Goal: Task Accomplishment & Management: Complete application form

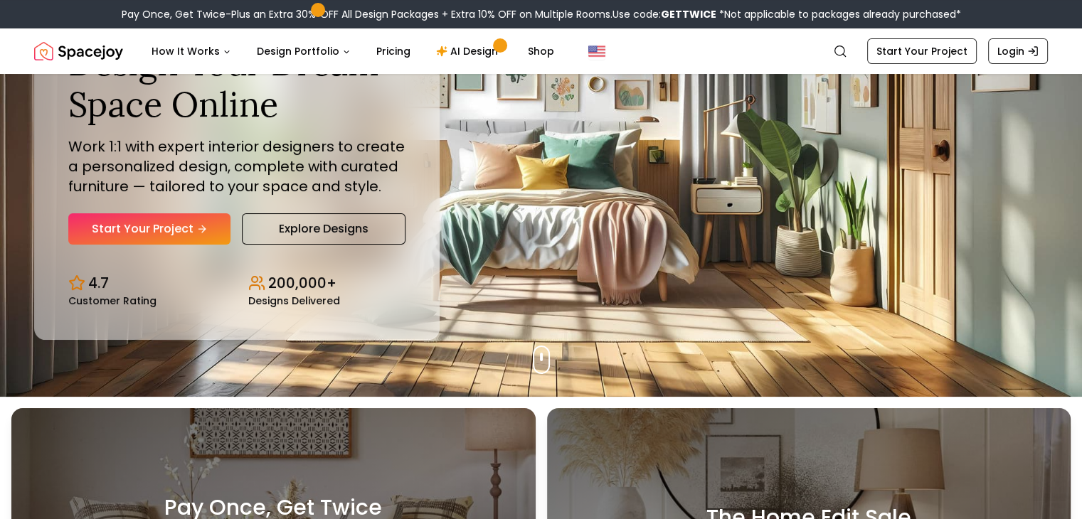
scroll to position [142, 0]
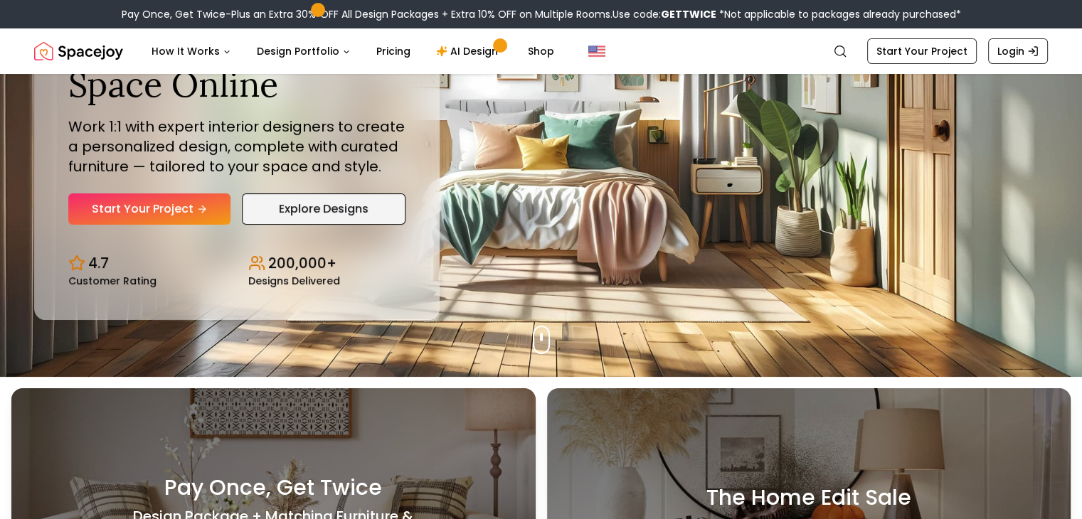
click at [325, 203] on link "Explore Designs" at bounding box center [324, 208] width 164 height 31
click at [171, 208] on link "Start Your Project" at bounding box center [149, 208] width 162 height 31
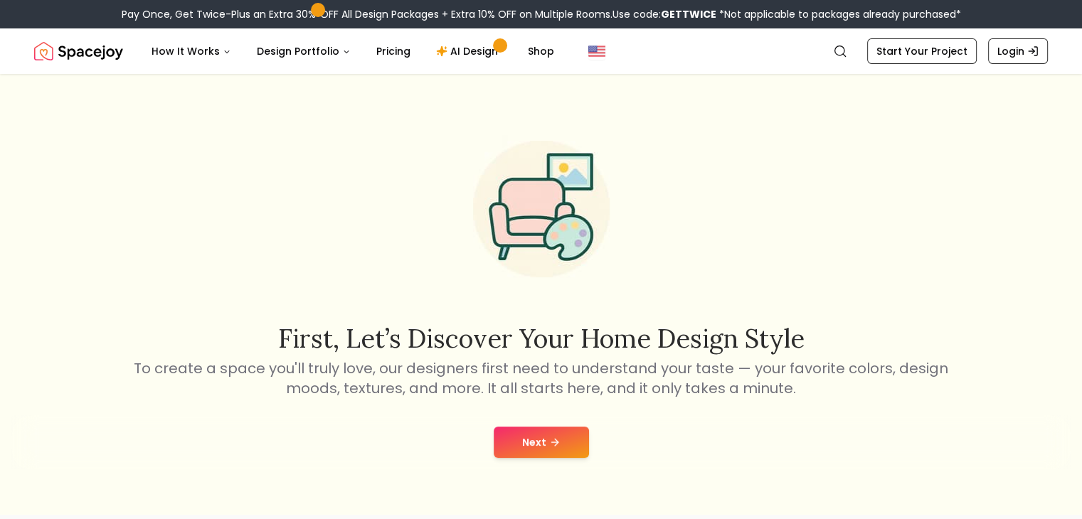
click at [531, 432] on button "Next" at bounding box center [541, 442] width 95 height 31
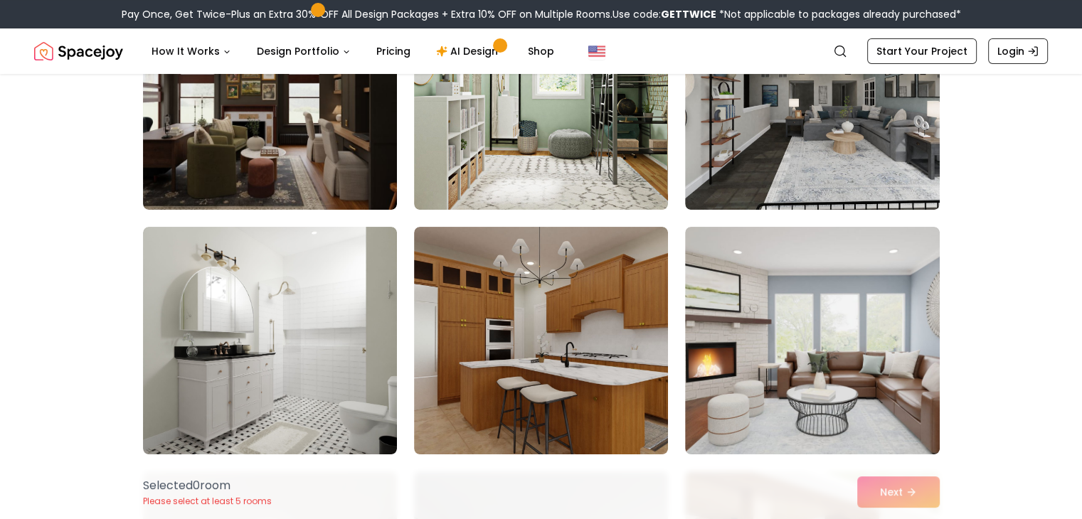
scroll to position [213, 0]
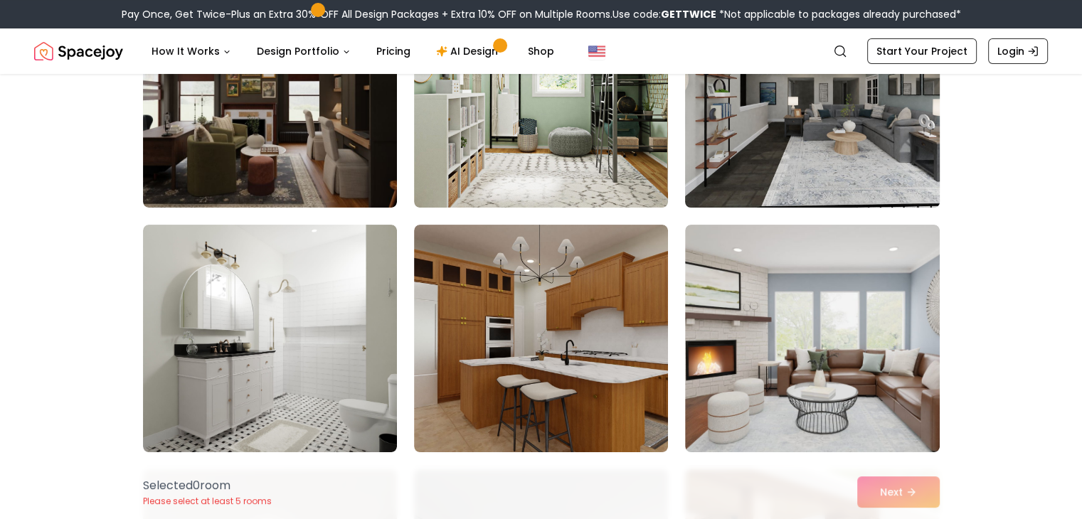
click at [811, 131] on img at bounding box center [811, 93] width 267 height 239
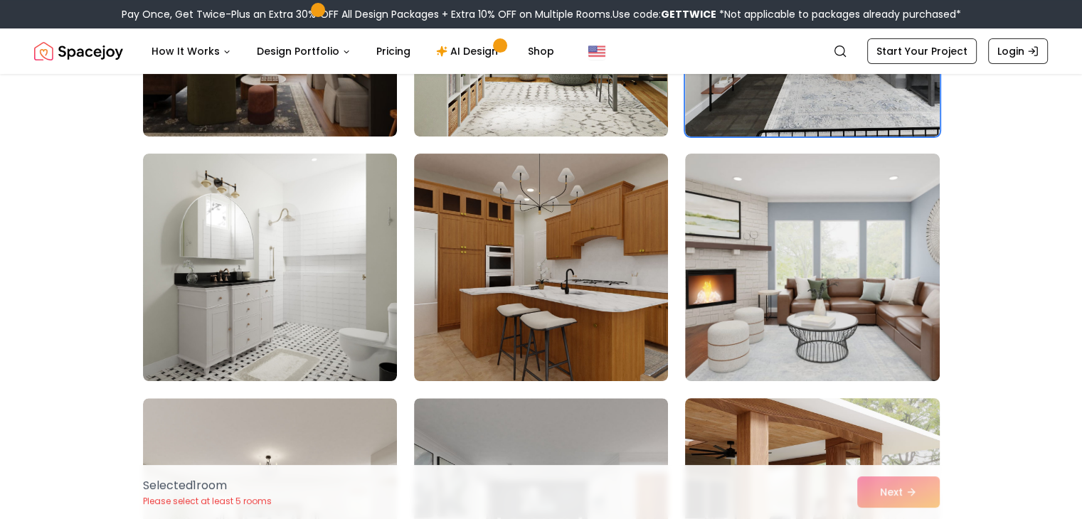
scroll to position [0, 0]
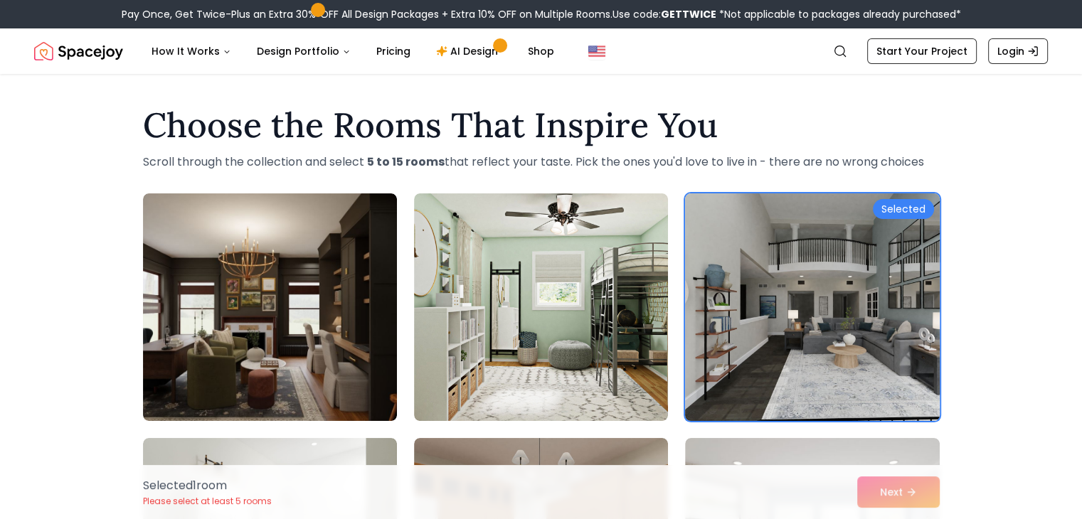
click at [900, 208] on div "Selected" at bounding box center [903, 209] width 61 height 20
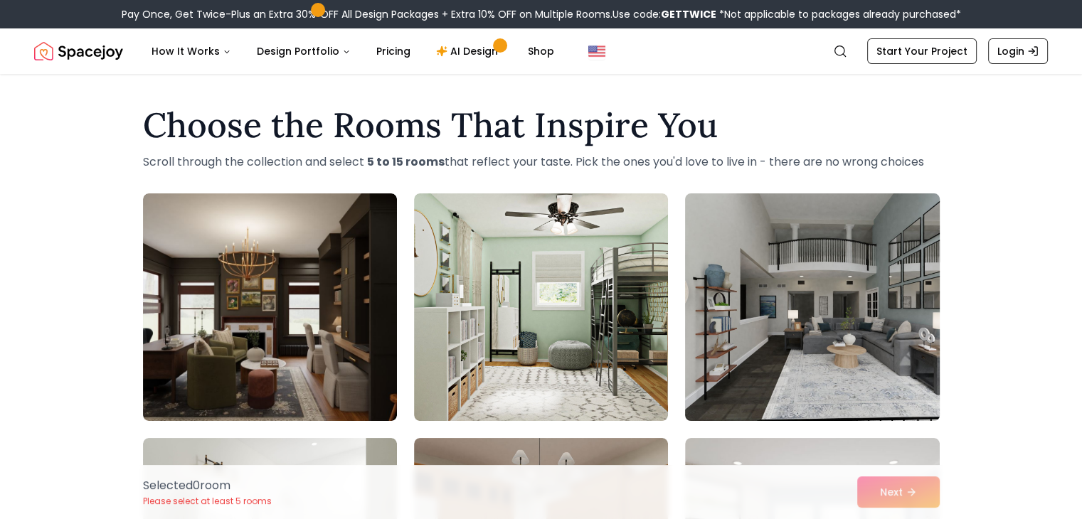
click at [893, 304] on img at bounding box center [811, 307] width 267 height 239
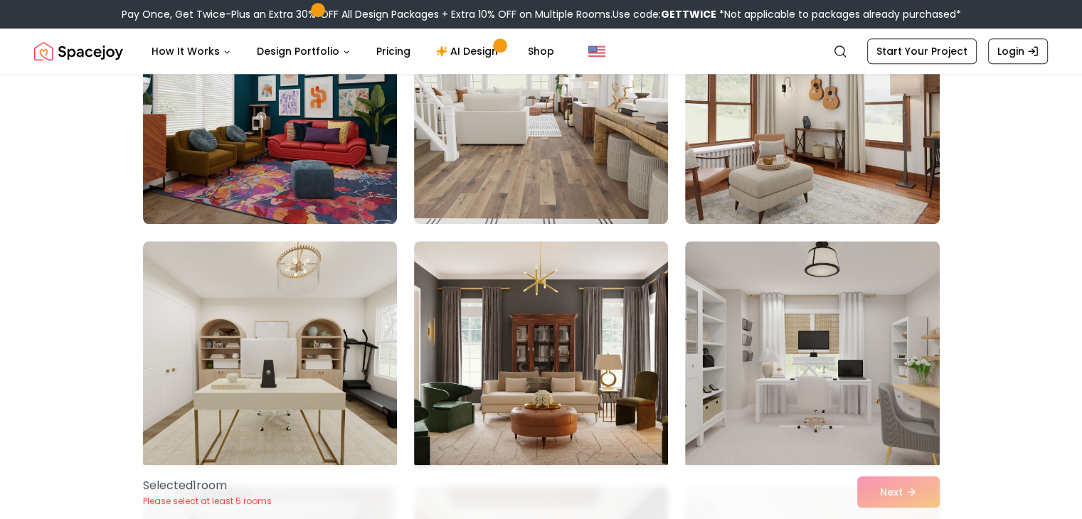
scroll to position [1422, 0]
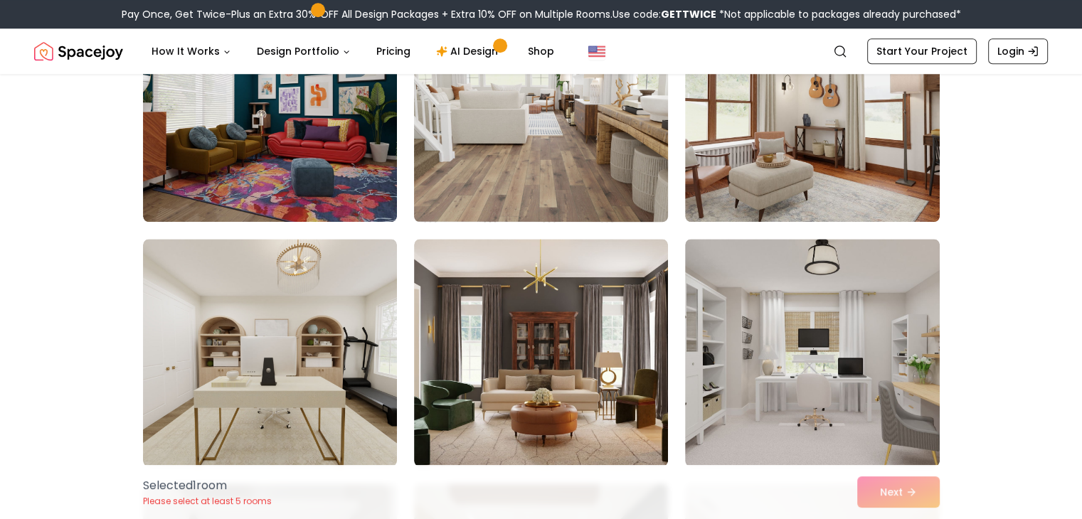
click at [518, 141] on img at bounding box center [541, 108] width 267 height 239
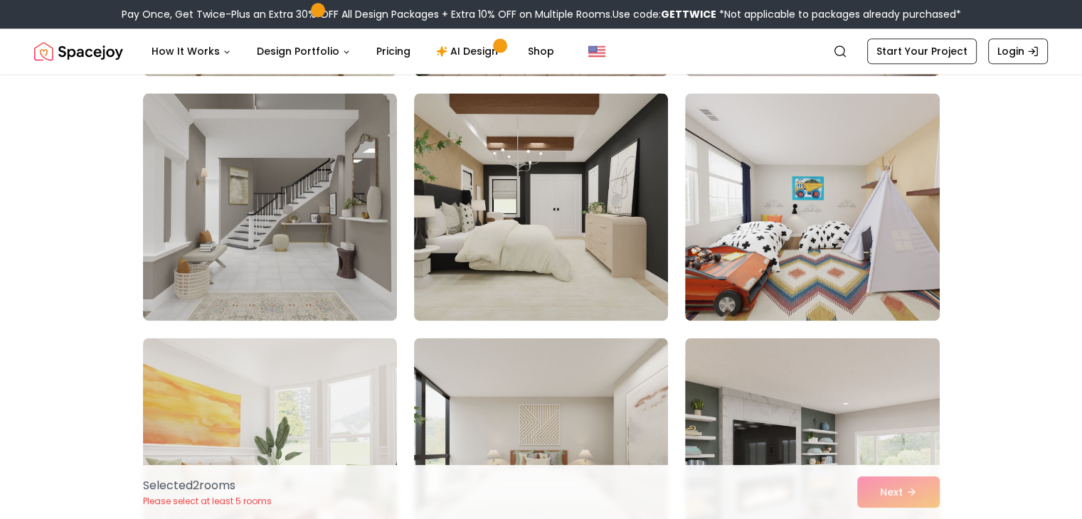
scroll to position [1849, 0]
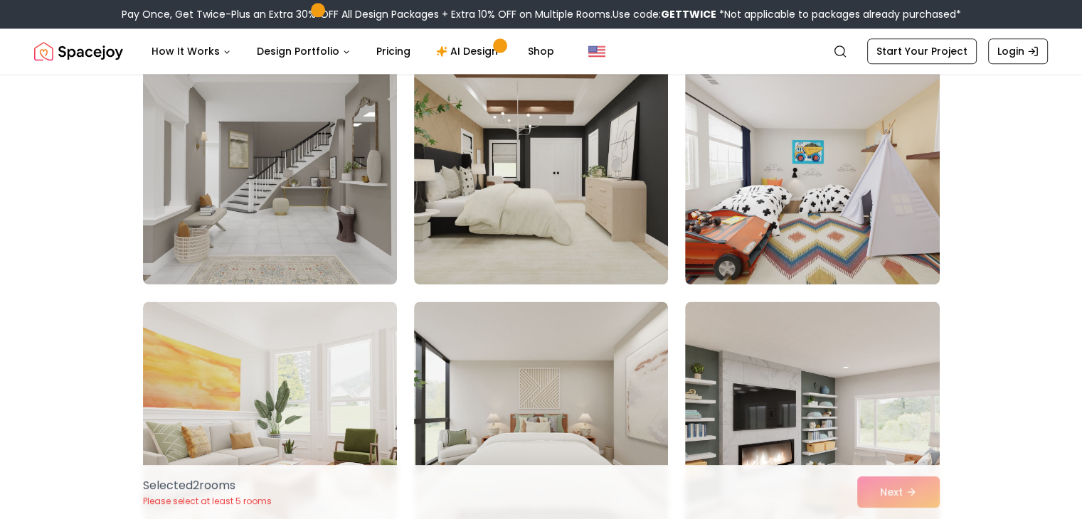
click at [571, 156] on img at bounding box center [541, 171] width 254 height 228
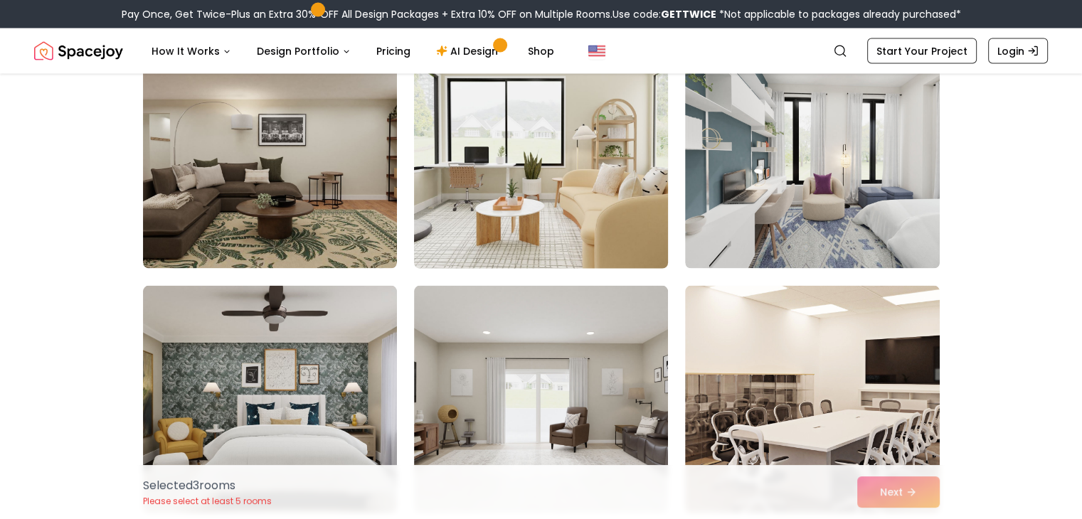
scroll to position [2845, 0]
